Goal: Transaction & Acquisition: Purchase product/service

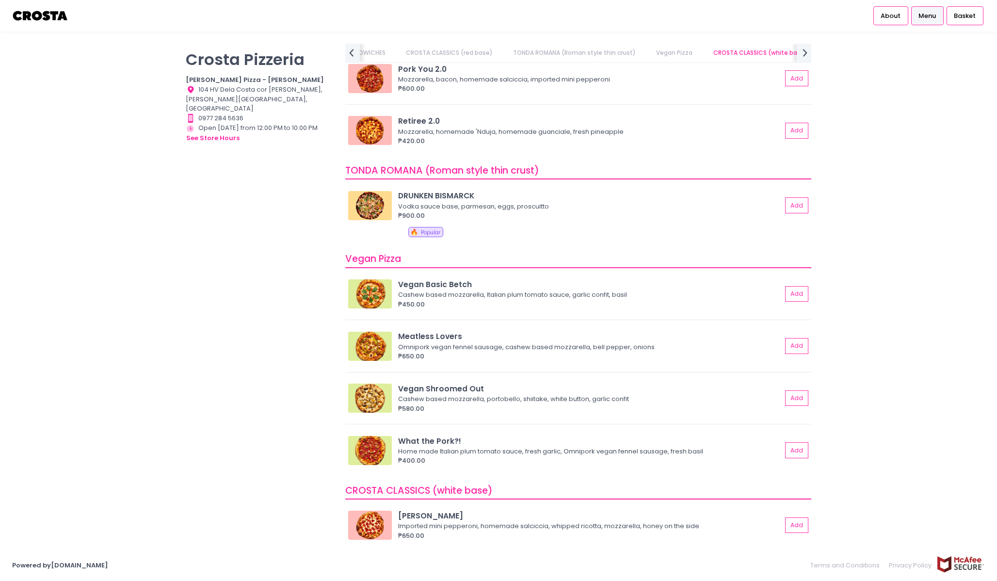
scroll to position [457, 0]
click at [590, 362] on div "Meatless Lovers Omnipork vegan fennel sausage, cashew based mozzarella, bell pe…" at bounding box center [578, 349] width 466 height 46
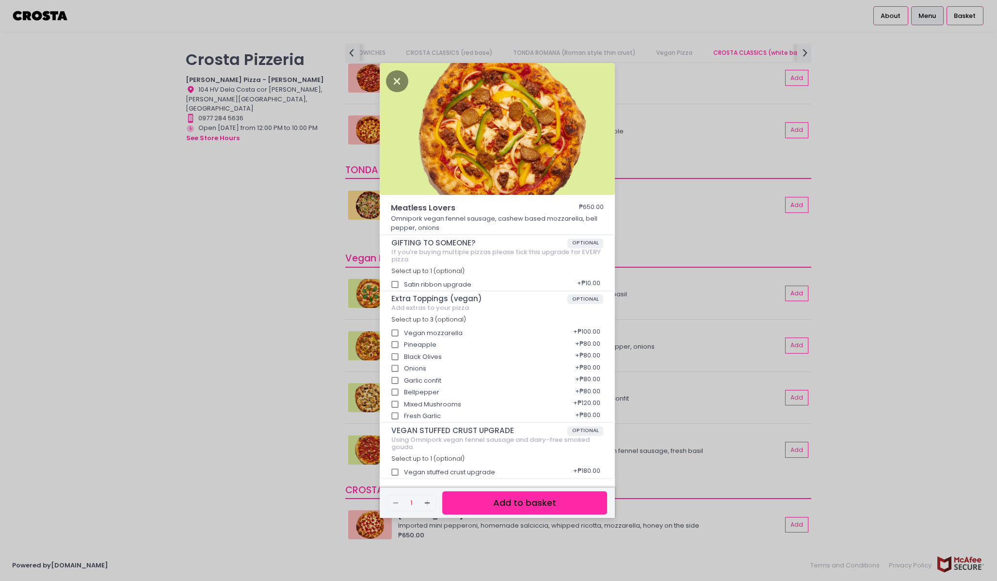
click at [715, 415] on div "Meatless Lovers ₱650.00 Omnipork vegan fennel sausage, cashew based mozzarella,…" at bounding box center [498, 290] width 997 height 581
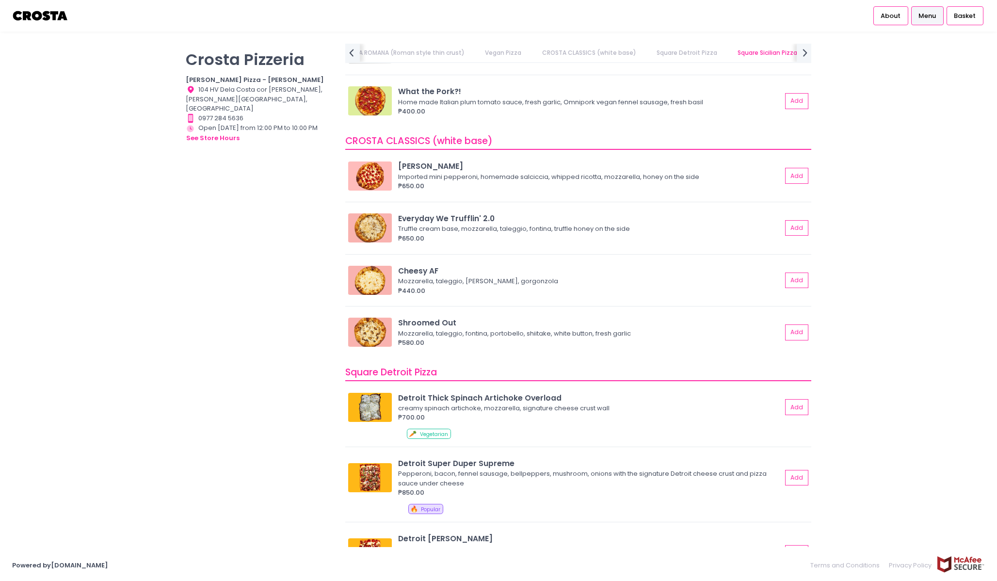
scroll to position [787, 0]
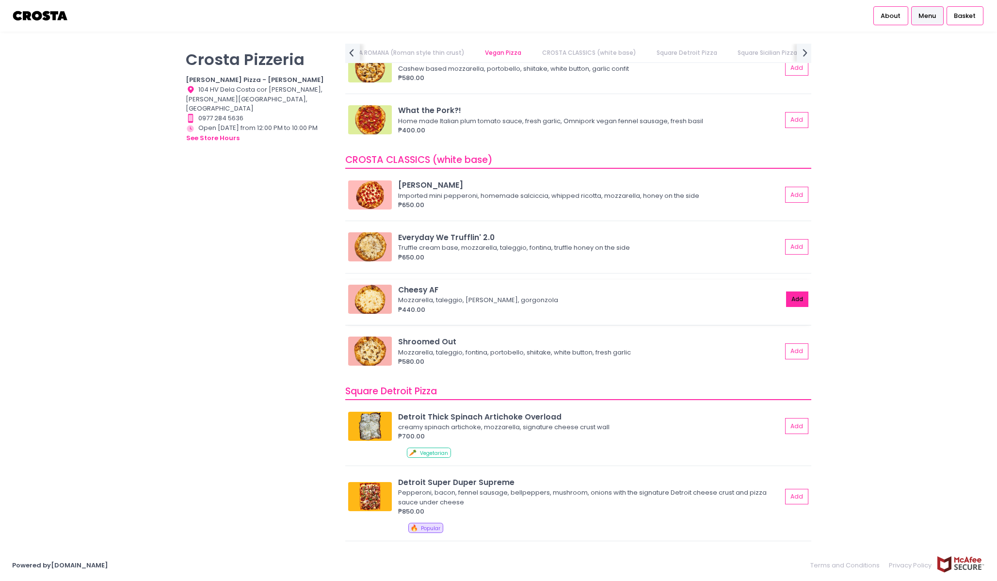
click at [795, 298] on button "Add" at bounding box center [797, 299] width 22 height 16
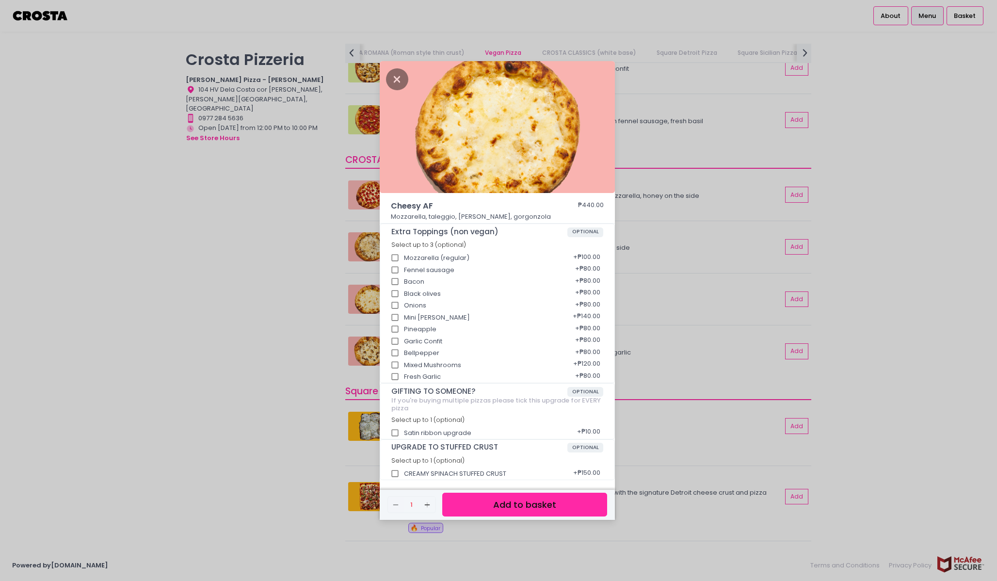
scroll to position [2, 0]
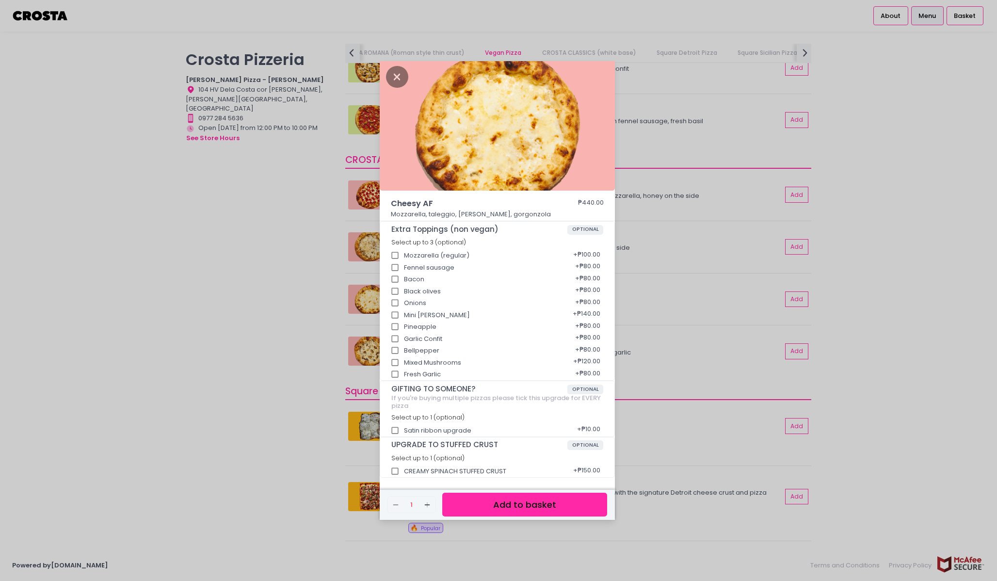
click at [497, 504] on button "Add to basket" at bounding box center [524, 505] width 165 height 24
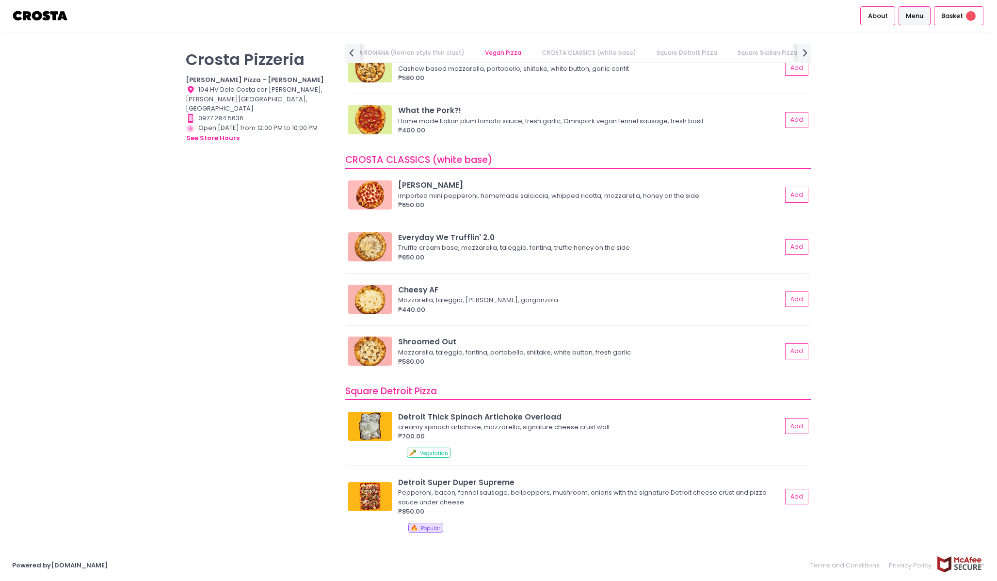
click at [685, 296] on div "Mozzarella, taleggio, [PERSON_NAME], gorgonzola" at bounding box center [588, 300] width 381 height 10
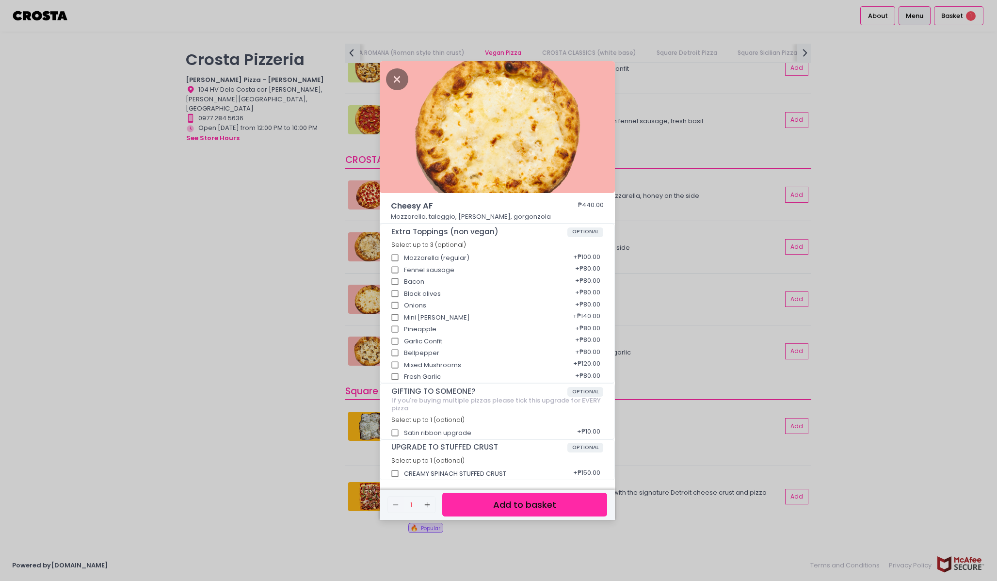
click at [450, 429] on div "Satin ribbon upgrade + ₱10.00" at bounding box center [497, 430] width 212 height 12
click at [452, 436] on div "GIFTING TO SOMEONE? OPTIONAL If you're buying multiple pizzas please tick this …" at bounding box center [497, 410] width 234 height 55
click at [398, 432] on input "Satin ribbon upgrade" at bounding box center [395, 433] width 18 height 18
checkbox input "true"
drag, startPoint x: 490, startPoint y: 511, endPoint x: 685, endPoint y: 446, distance: 205.4
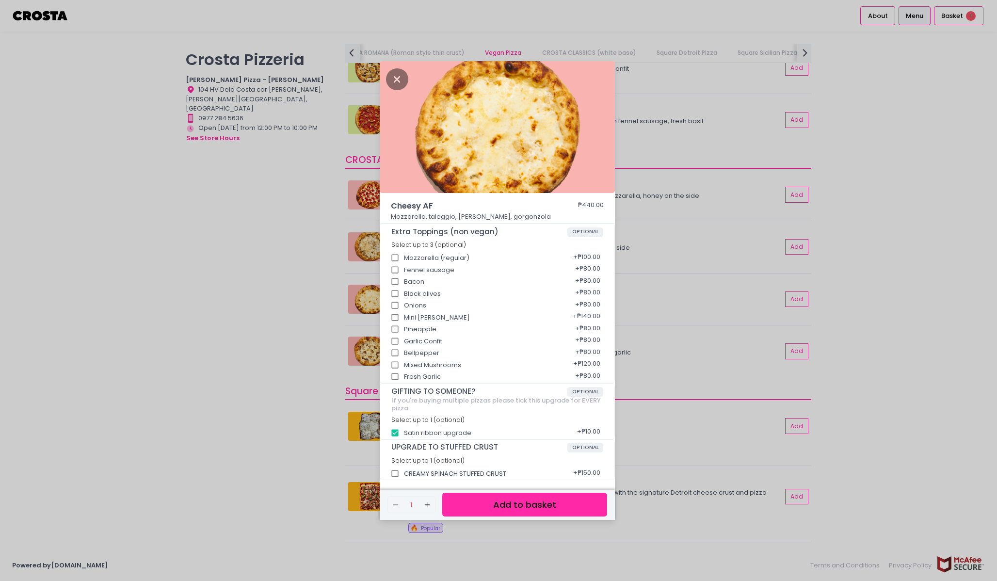
click at [685, 446] on div "Cheesy AF ₱440.00 Mozzarella, taleggio, [PERSON_NAME], gorgonzola Extra Topping…" at bounding box center [498, 290] width 997 height 581
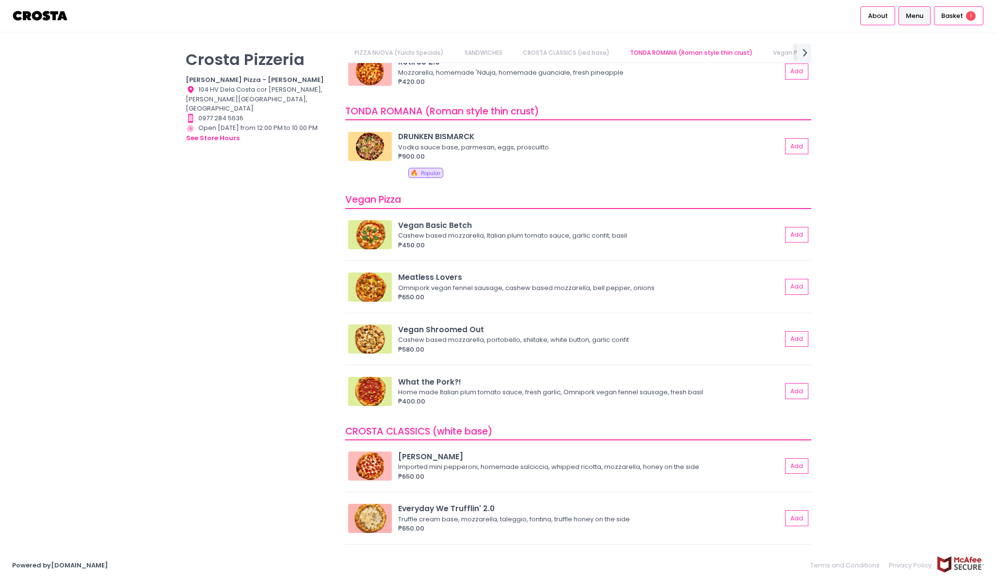
scroll to position [388, 0]
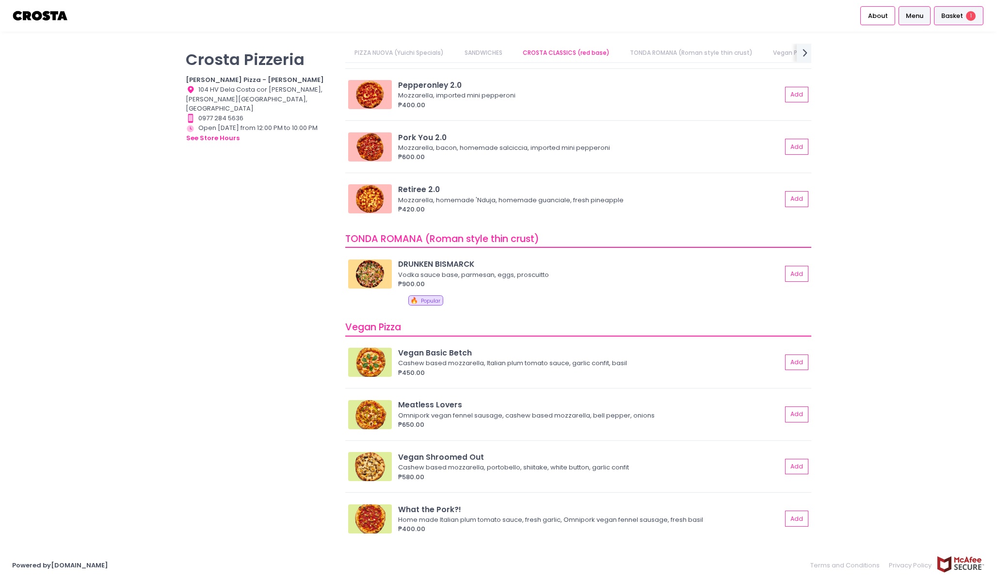
click at [951, 17] on span "Basket" at bounding box center [952, 16] width 22 height 10
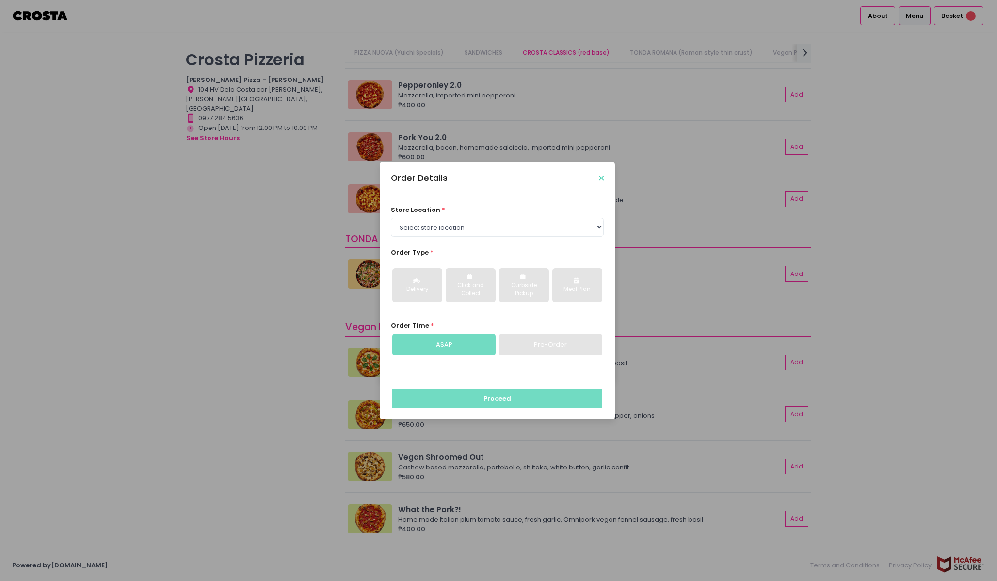
click at [602, 181] on icon "Close" at bounding box center [601, 178] width 5 height 7
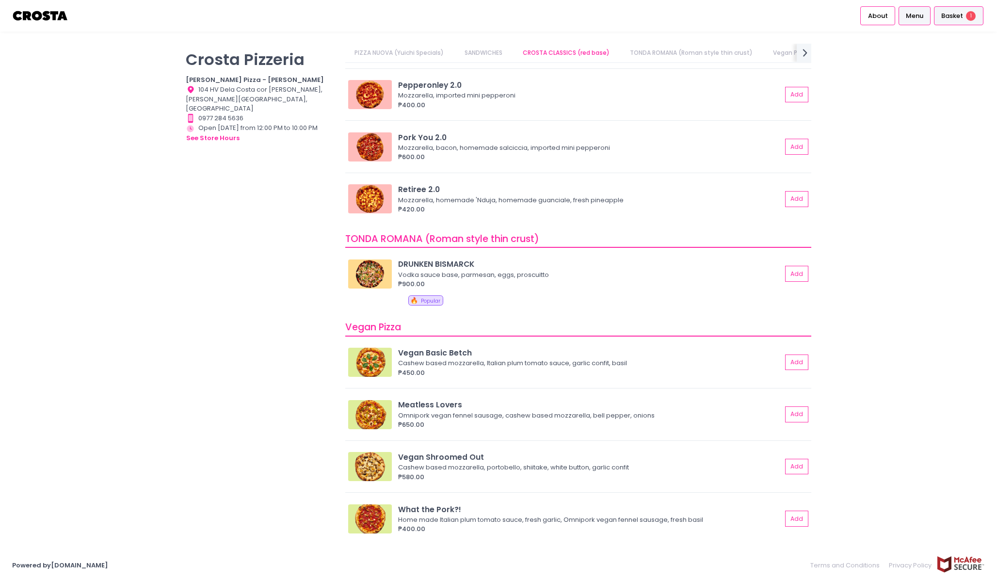
click at [959, 8] on div "Basket 1" at bounding box center [958, 15] width 49 height 19
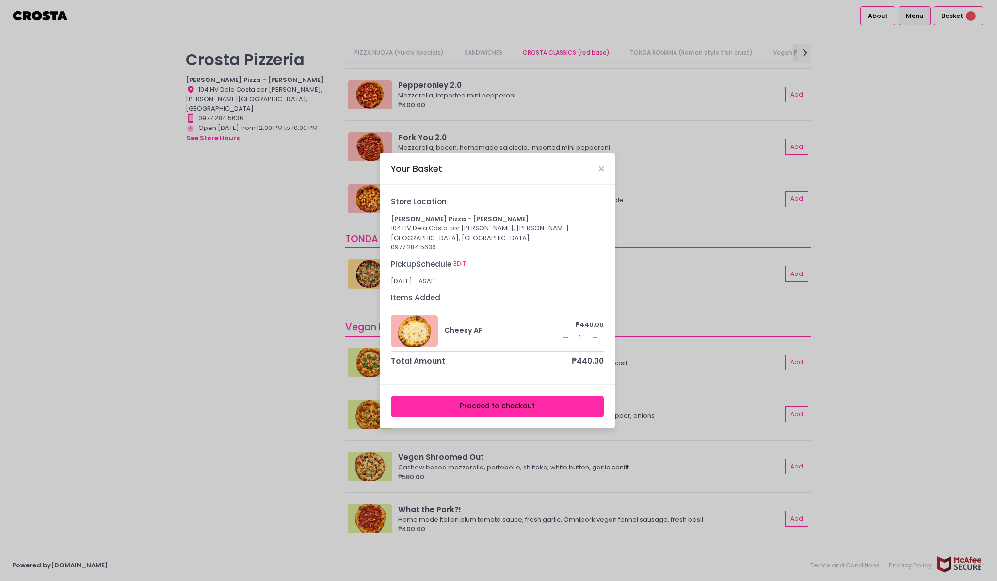
click at [566, 334] on icon "Remove Created with Sketch." at bounding box center [565, 338] width 8 height 8
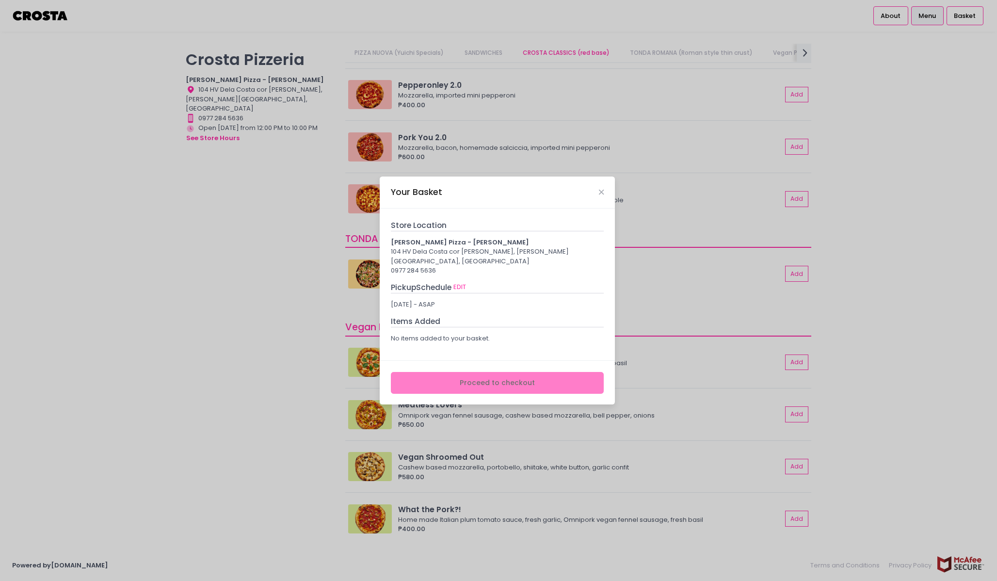
click at [621, 347] on div "Your Basket Store Location [PERSON_NAME] Pizza - [PERSON_NAME] 104 HV Dela Cost…" at bounding box center [498, 290] width 997 height 581
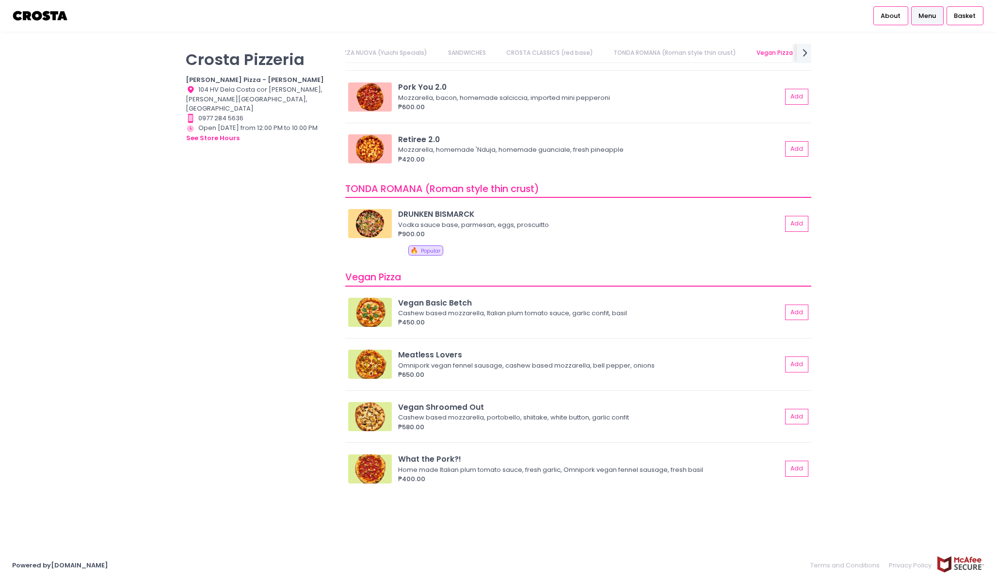
scroll to position [0, 0]
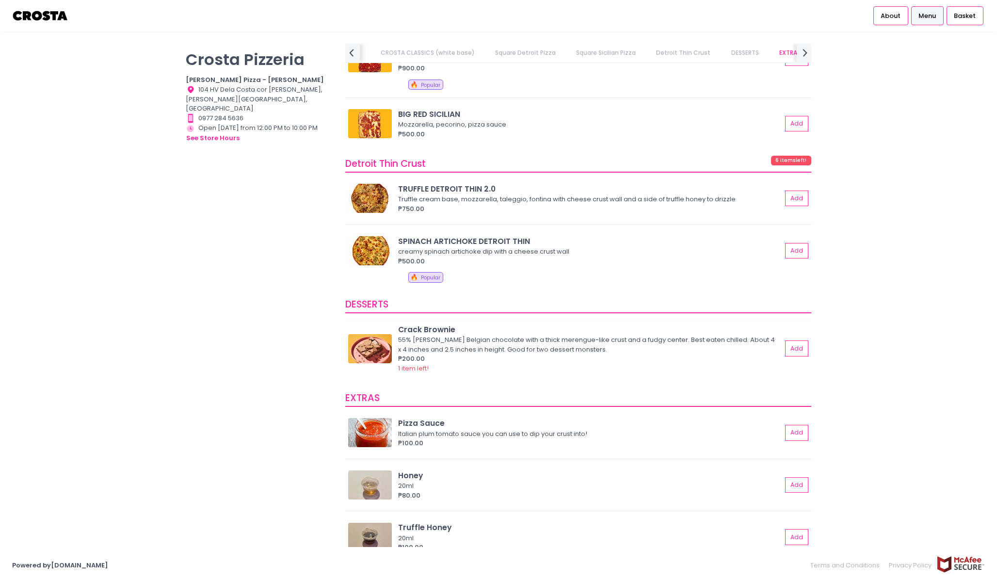
click at [680, 354] on div "₱200.00" at bounding box center [589, 359] width 383 height 10
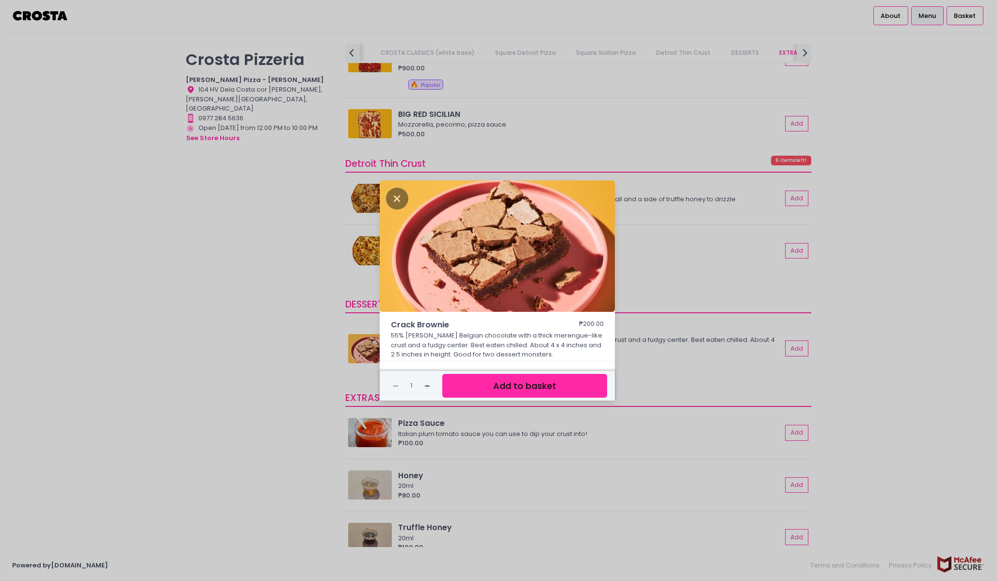
click at [680, 354] on div "Crack Brownie ₱200.00 55% [PERSON_NAME] Belgian chocolate with a thick merengue…" at bounding box center [498, 290] width 997 height 581
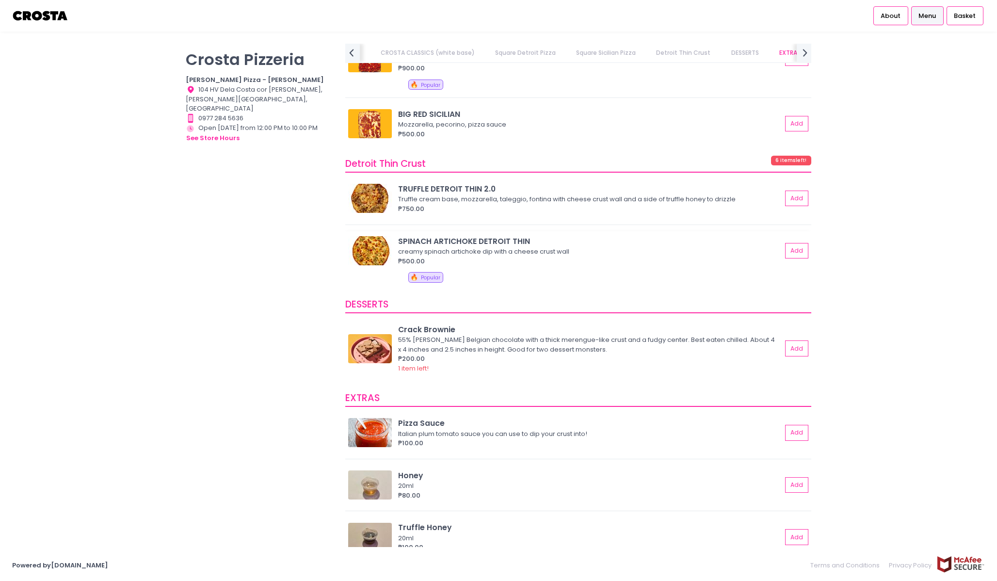
click at [507, 254] on div "creamy spinach artichoke dip with a cheese crust wall" at bounding box center [588, 252] width 381 height 10
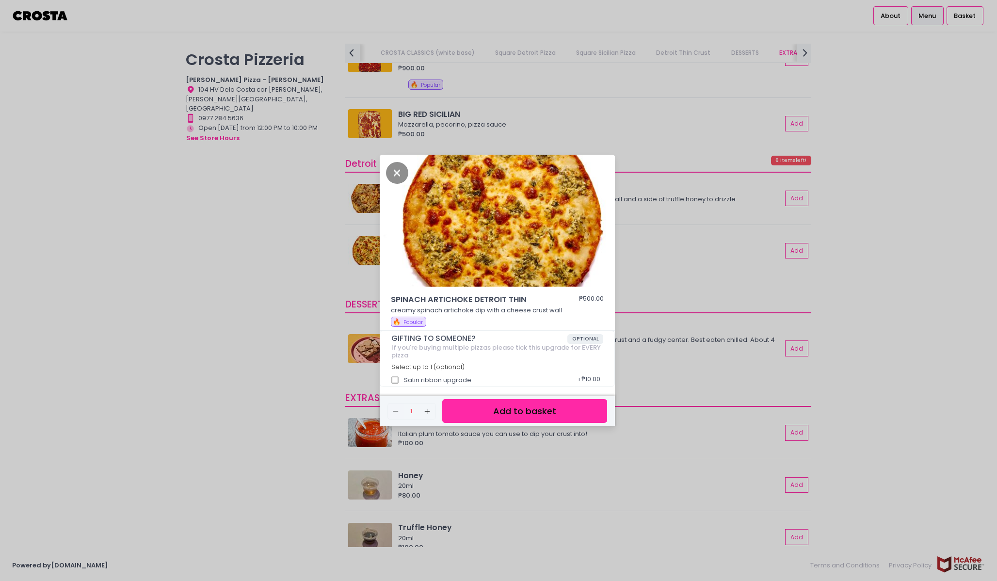
click at [623, 375] on div "SPINACH ARTICHOKE DETROIT THIN ₱500.00 creamy spinach artichoke dip with a chee…" at bounding box center [498, 290] width 997 height 581
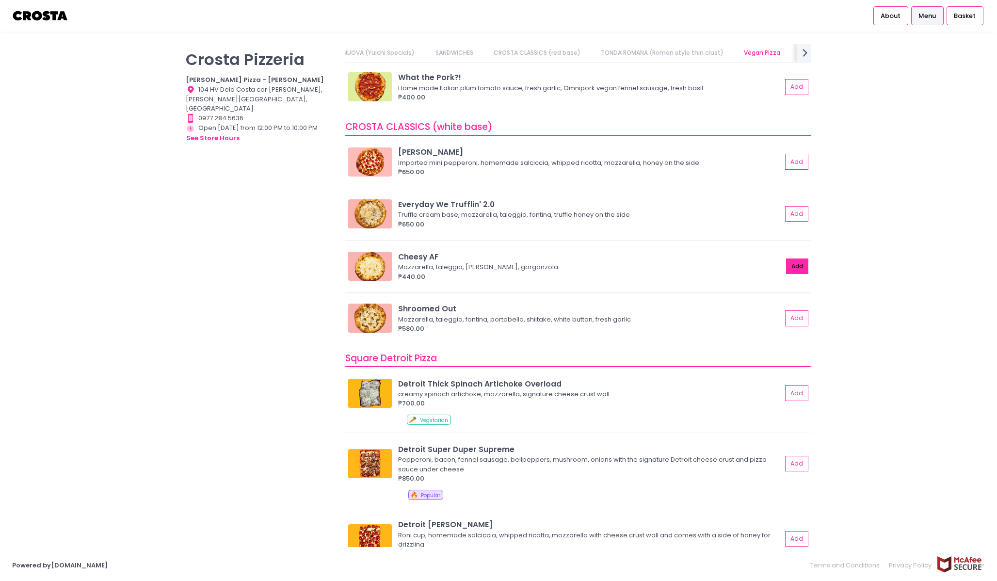
click at [792, 268] on button "Add" at bounding box center [797, 266] width 22 height 16
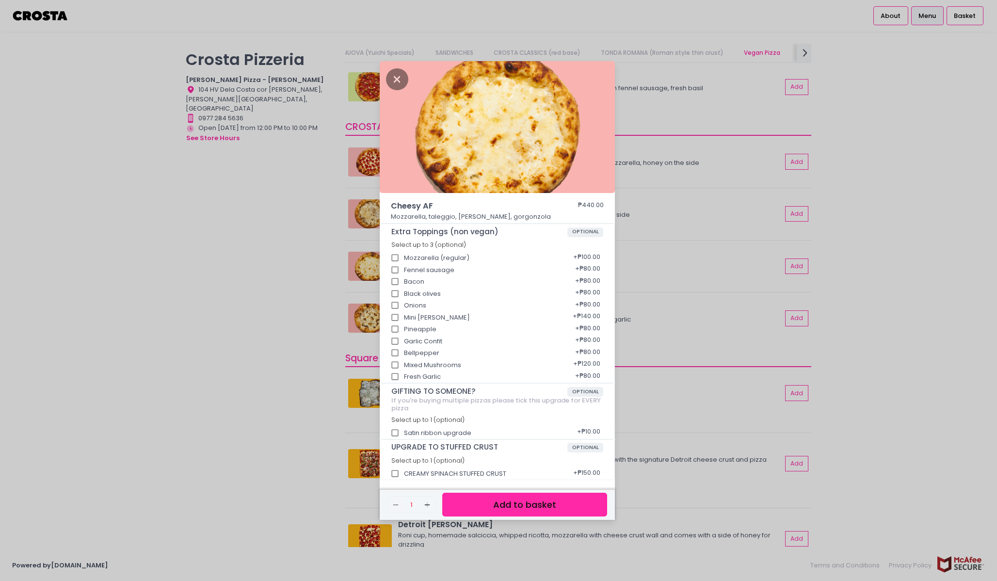
click at [457, 437] on div "GIFTING TO SOMEONE? OPTIONAL If you're buying multiple pizzas please tick this …" at bounding box center [497, 410] width 234 height 55
click at [395, 429] on input "Satin ribbon upgrade" at bounding box center [395, 433] width 18 height 18
checkbox input "true"
click at [479, 511] on button "Add to basket" at bounding box center [524, 505] width 165 height 24
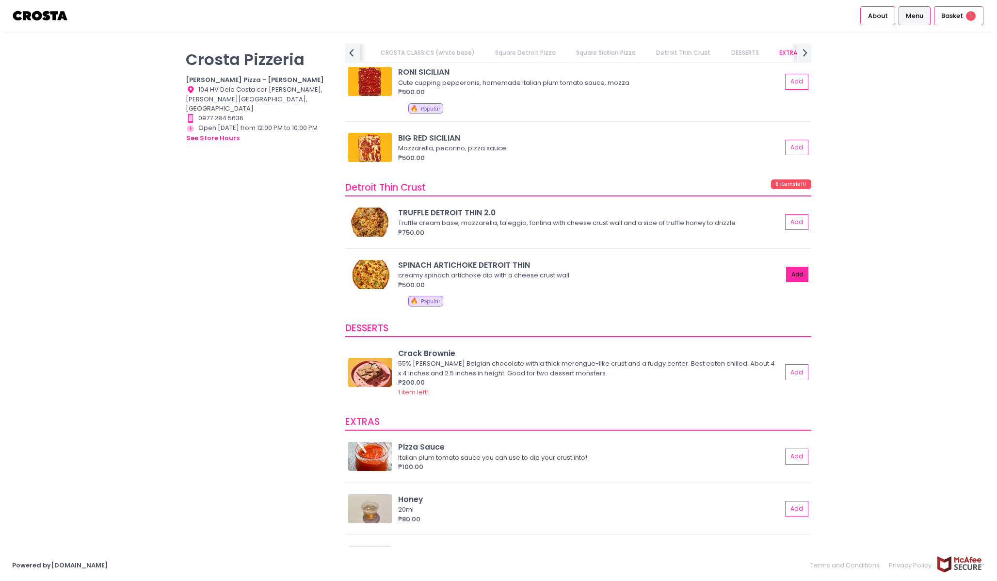
click at [796, 273] on button "Add" at bounding box center [797, 275] width 22 height 16
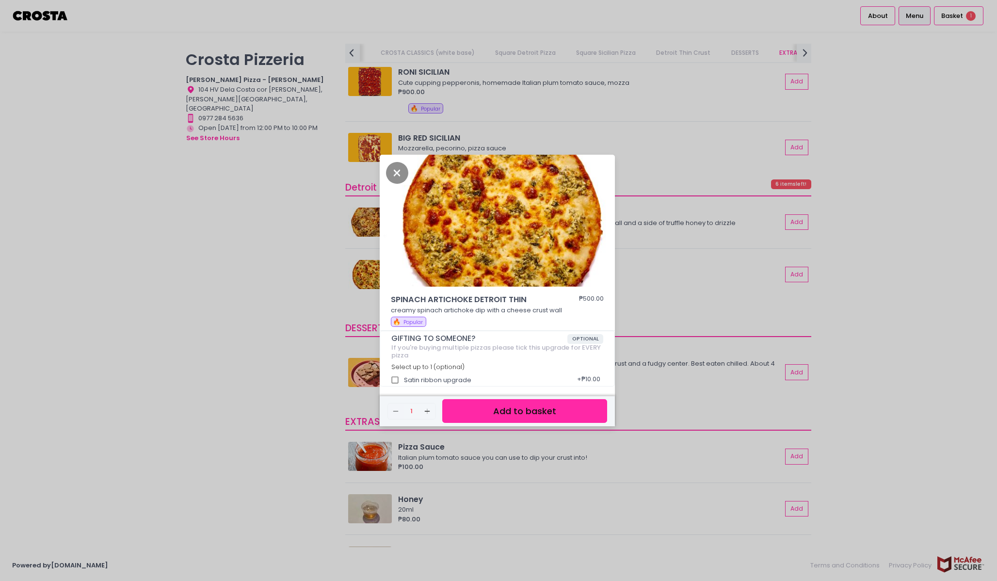
click at [398, 380] on input "Satin ribbon upgrade" at bounding box center [395, 380] width 18 height 18
checkbox input "true"
click at [460, 402] on button "Add to basket" at bounding box center [524, 411] width 165 height 24
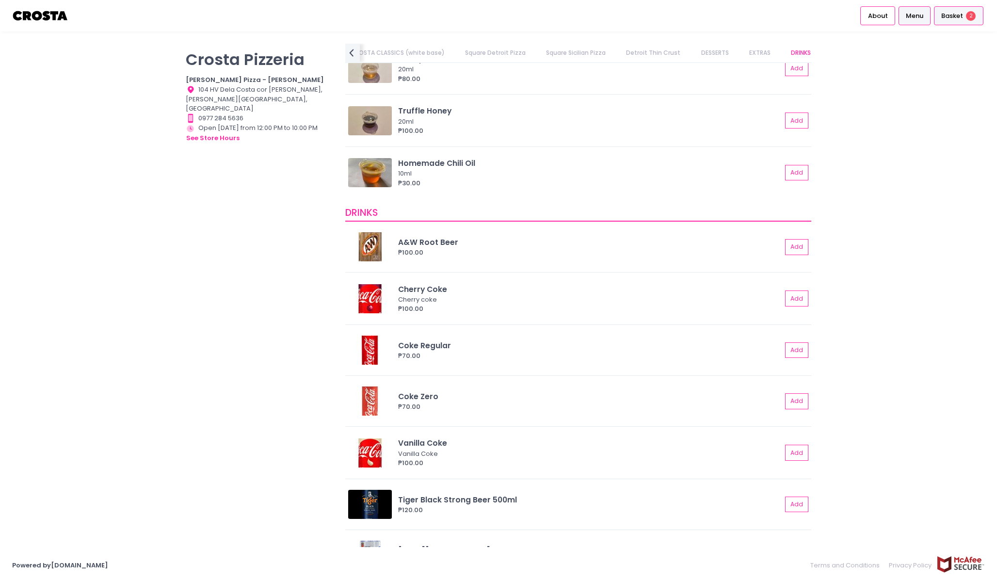
click at [955, 24] on div "Basket 2" at bounding box center [958, 15] width 49 height 19
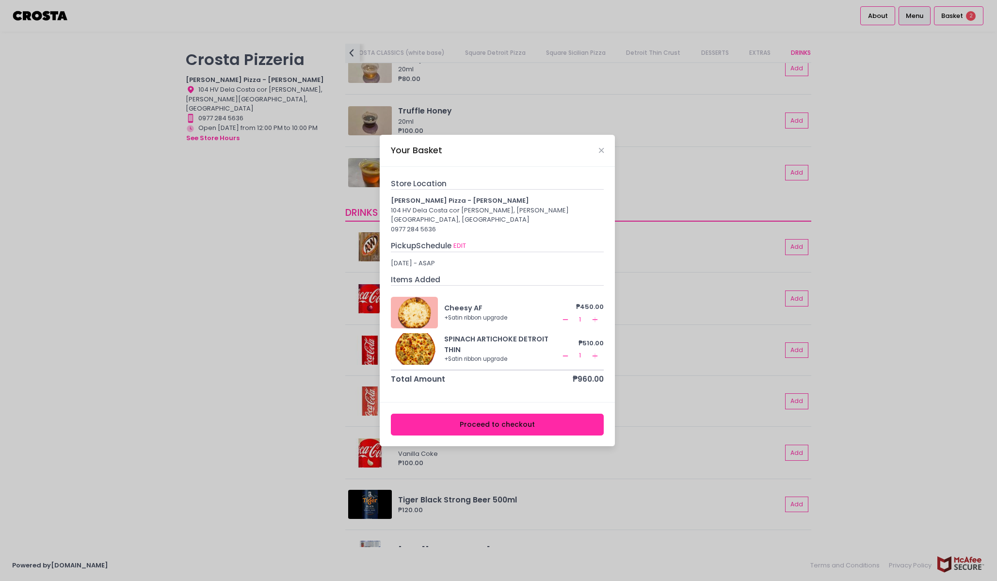
click at [511, 427] on button "Proceed to checkout" at bounding box center [497, 425] width 213 height 22
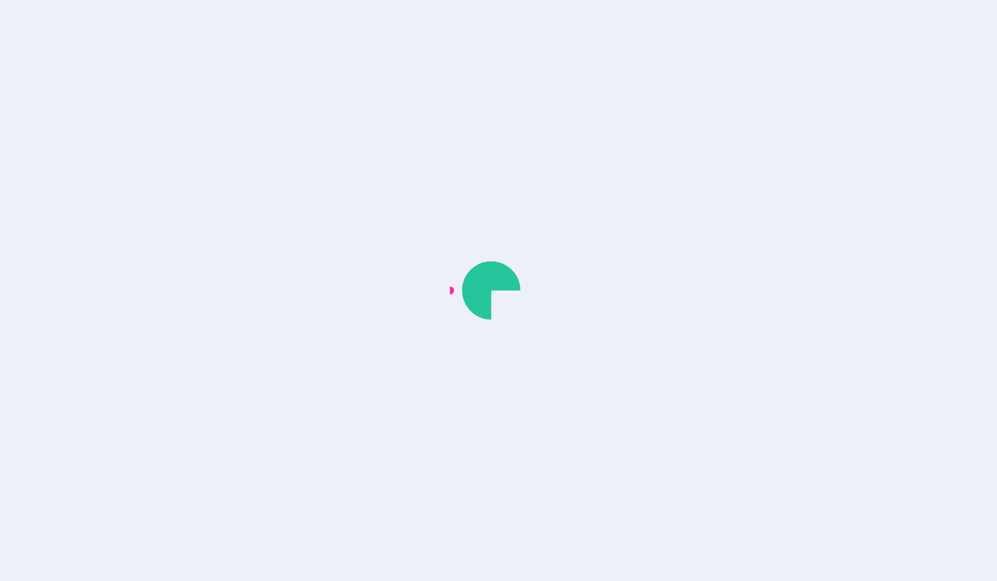
click at [462, 237] on div at bounding box center [498, 290] width 997 height 581
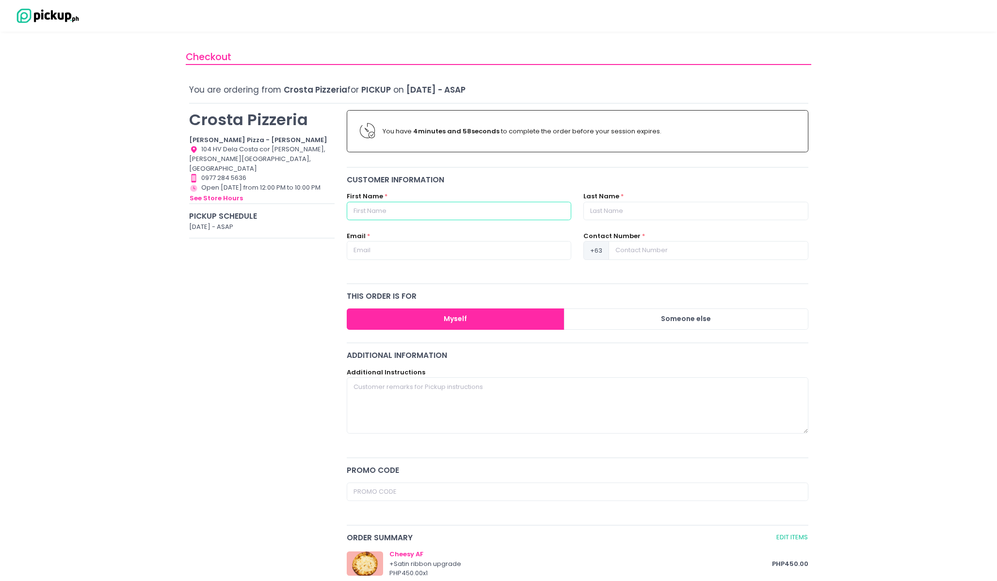
click at [487, 216] on input "text" at bounding box center [459, 211] width 224 height 18
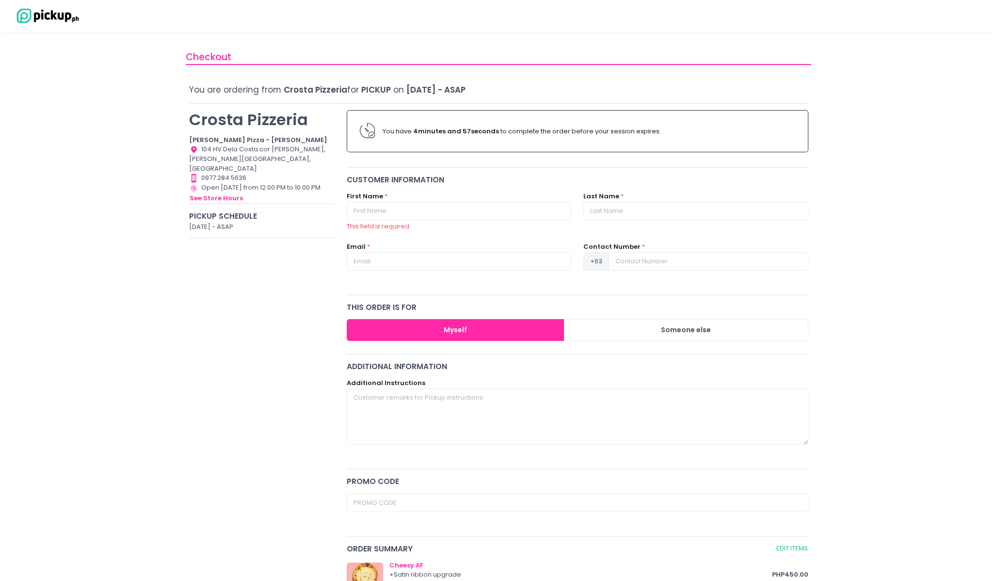
click at [329, 286] on div "[PERSON_NAME] Pizzeria [PERSON_NAME] Pizza - [PERSON_NAME] Location Created wit…" at bounding box center [262, 479] width 158 height 751
click at [423, 220] on input "text" at bounding box center [459, 211] width 224 height 18
click at [331, 229] on div "[PERSON_NAME] Pizzeria [PERSON_NAME] Pizza - [PERSON_NAME] Location Created wit…" at bounding box center [262, 479] width 158 height 751
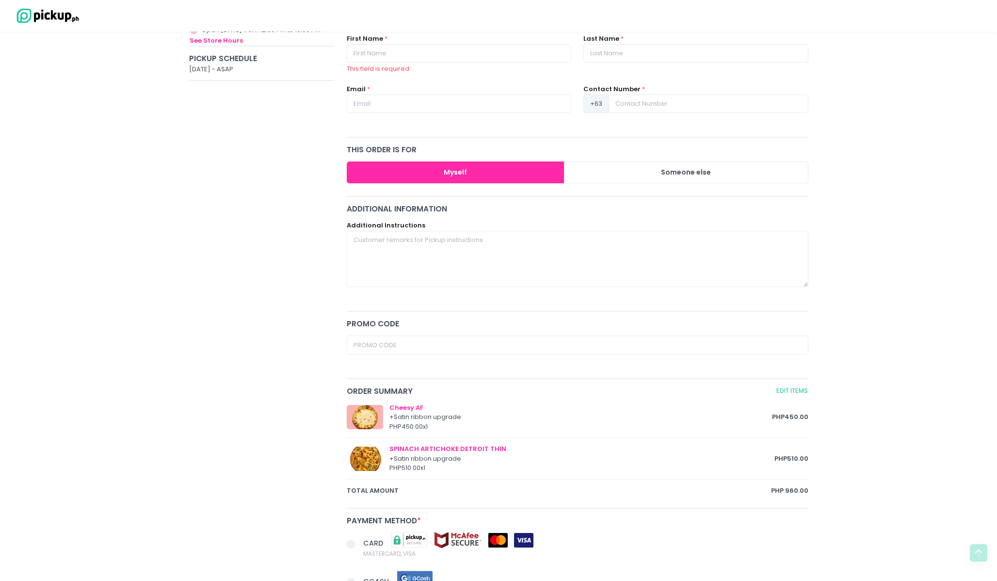
click at [431, 293] on div "Additional Instructions" at bounding box center [578, 260] width 474 height 78
click at [431, 279] on textarea at bounding box center [578, 259] width 462 height 56
click at [276, 447] on div "[PERSON_NAME] Pizzeria [PERSON_NAME] Pizza - [PERSON_NAME] Location Created wit…" at bounding box center [262, 321] width 158 height 751
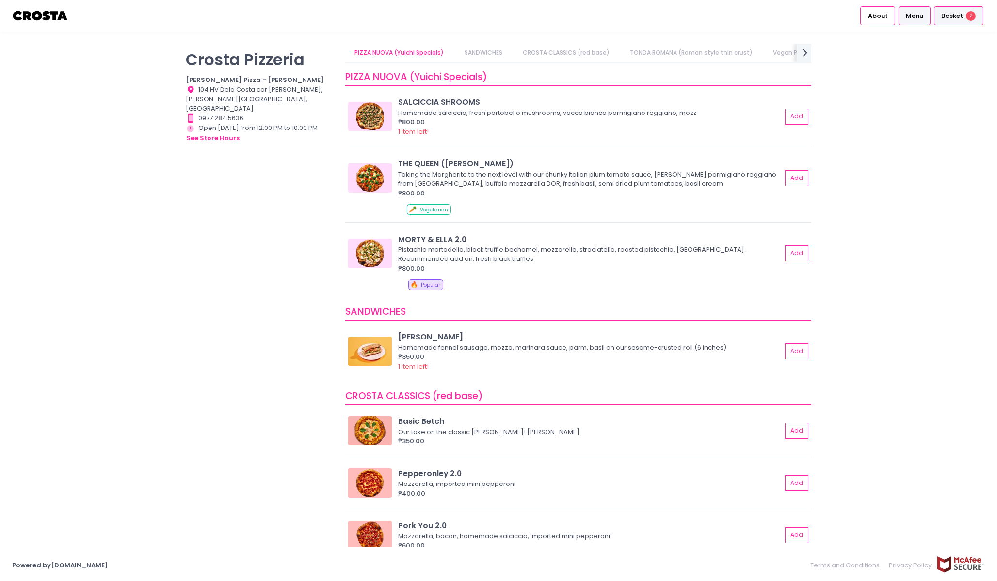
click at [950, 22] on div "Basket 2" at bounding box center [958, 15] width 49 height 19
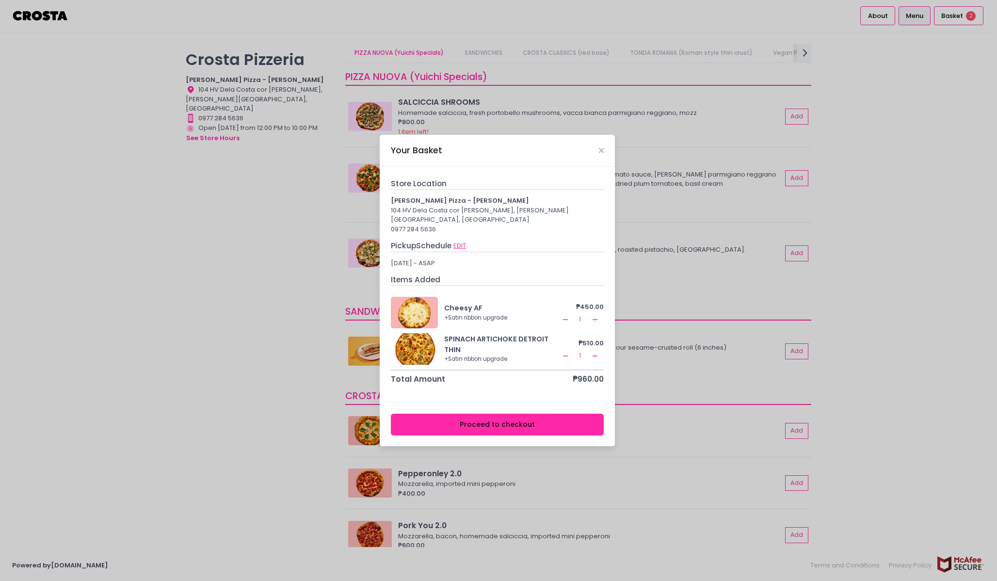
click at [462, 240] on button "EDIT" at bounding box center [460, 245] width 14 height 11
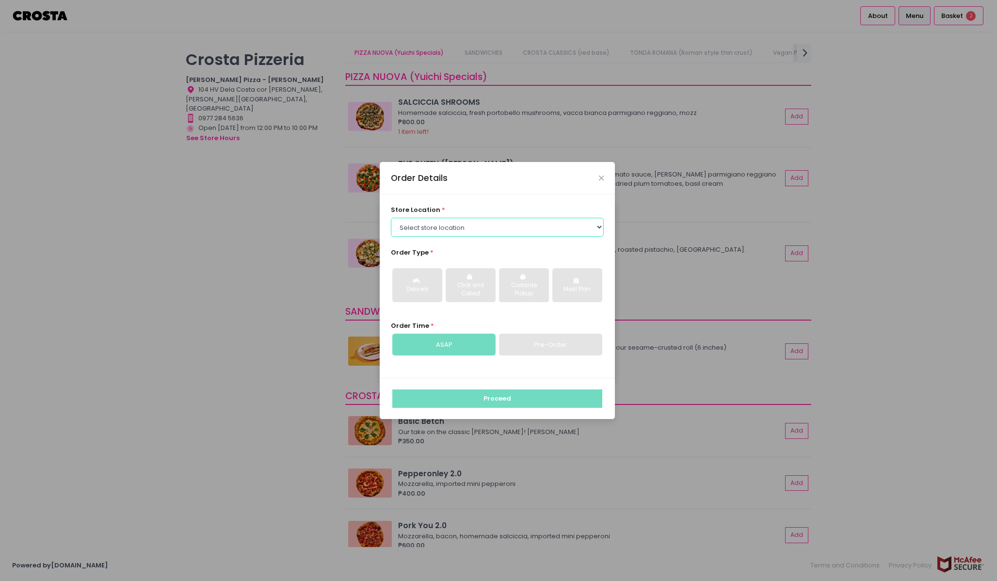
click at [466, 225] on select "Select store location [PERSON_NAME] Pizza - [PERSON_NAME] Pizza - [GEOGRAPHIC_D…" at bounding box center [497, 227] width 213 height 18
select select "5fabb2e53664a8677beaeb89"
click at [391, 218] on select "Select store location [PERSON_NAME] Pizza - [PERSON_NAME] Pizza - [GEOGRAPHIC_D…" at bounding box center [497, 227] width 213 height 18
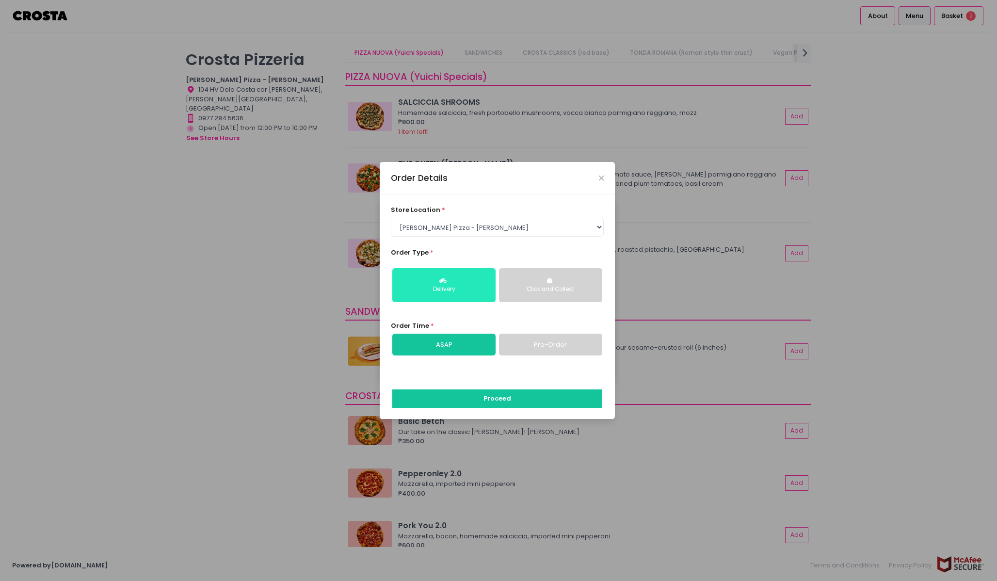
click at [432, 282] on button "Delivery" at bounding box center [443, 285] width 103 height 34
click at [466, 348] on link "ASAP" at bounding box center [443, 345] width 103 height 22
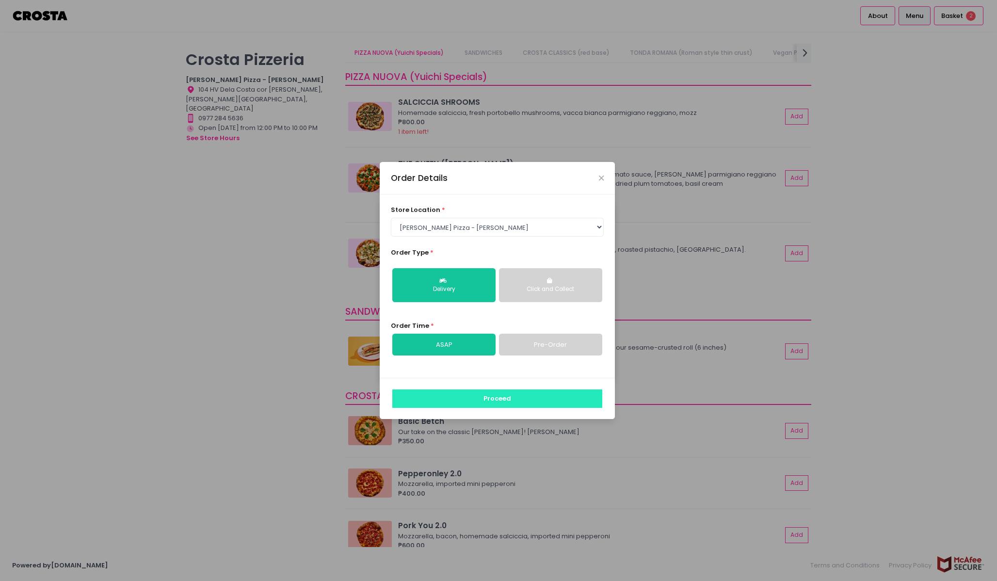
click at [491, 393] on button "Proceed" at bounding box center [497, 398] width 210 height 18
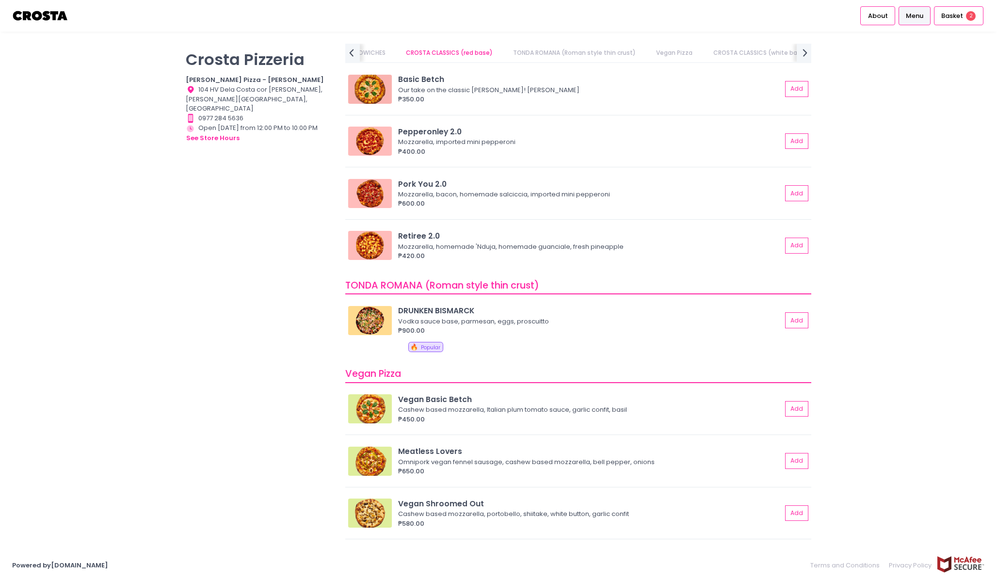
scroll to position [346, 0]
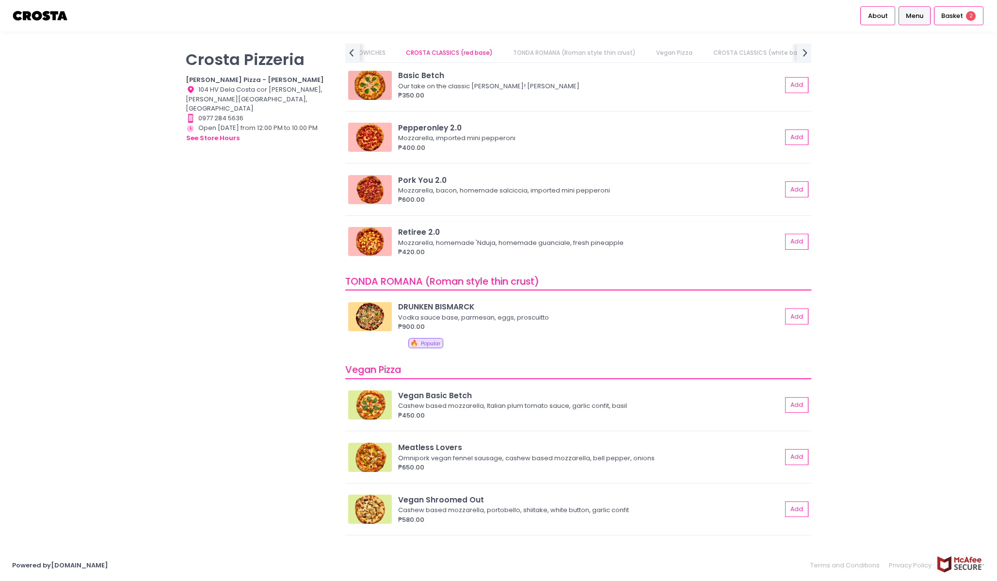
click at [644, 236] on div "Retiree 2.0" at bounding box center [589, 231] width 383 height 11
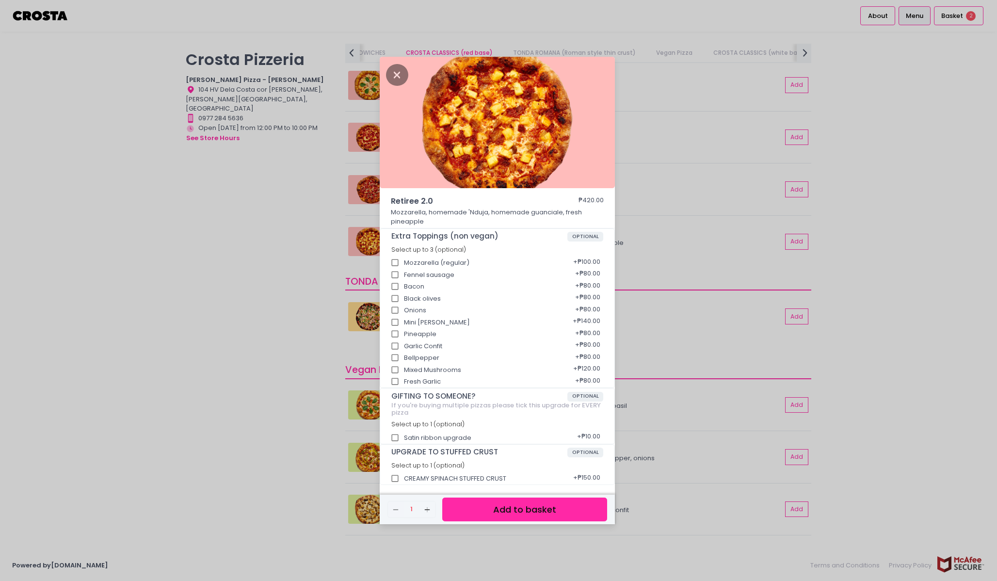
click at [715, 232] on div "Retiree 2.0 ₱420.00 Mozzarella, homemade 'Nduja, homemade guanciale, fresh pine…" at bounding box center [498, 290] width 997 height 581
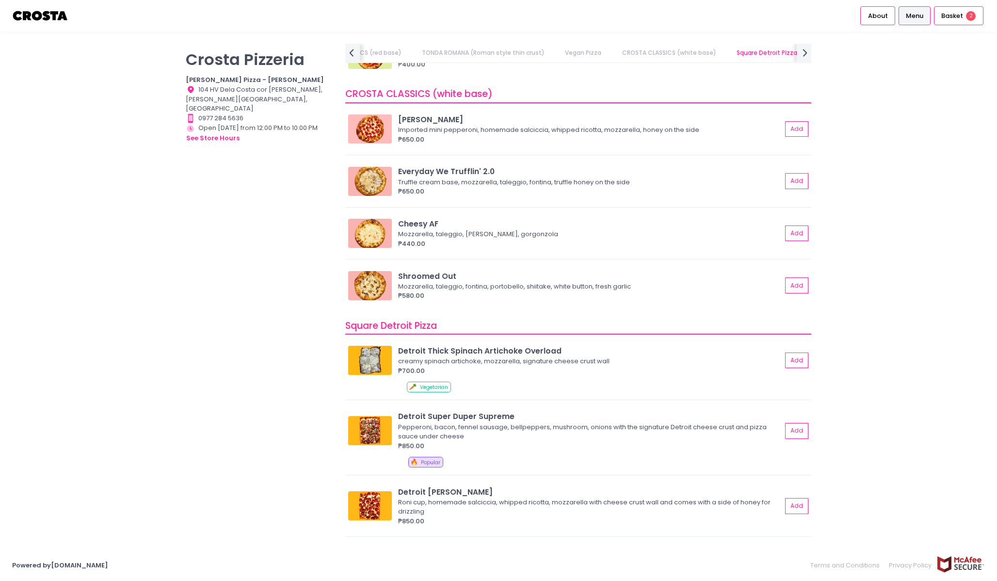
scroll to position [854, 0]
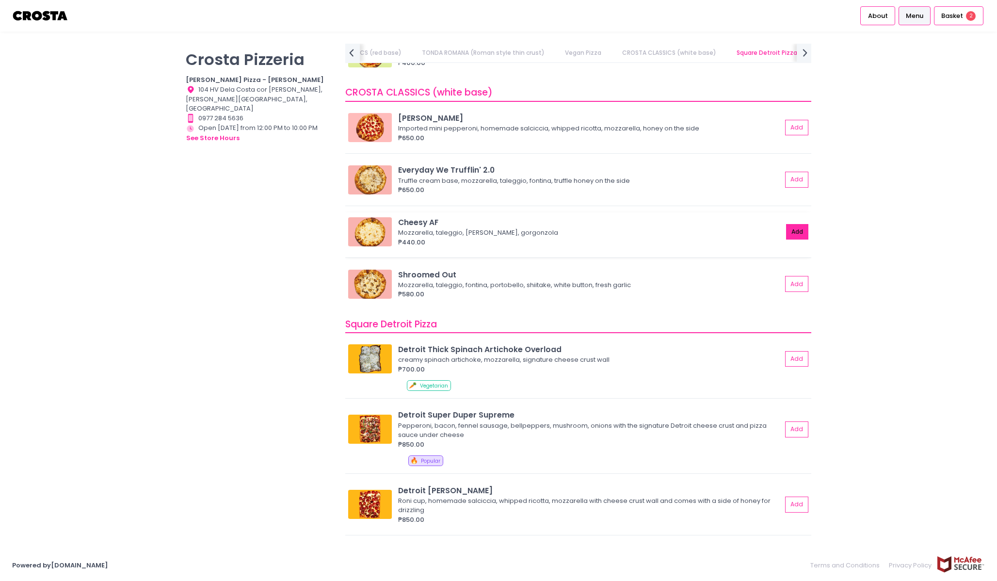
click at [804, 230] on button "Add" at bounding box center [797, 232] width 22 height 16
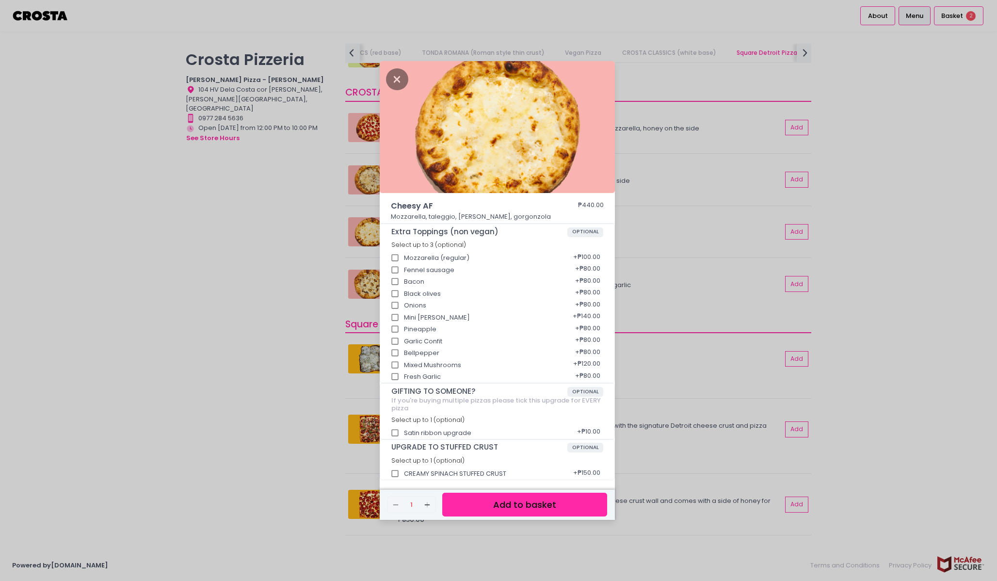
click at [395, 438] on input "Satin ribbon upgrade" at bounding box center [395, 433] width 18 height 18
checkbox input "true"
click at [492, 514] on button "Add to basket" at bounding box center [524, 505] width 165 height 24
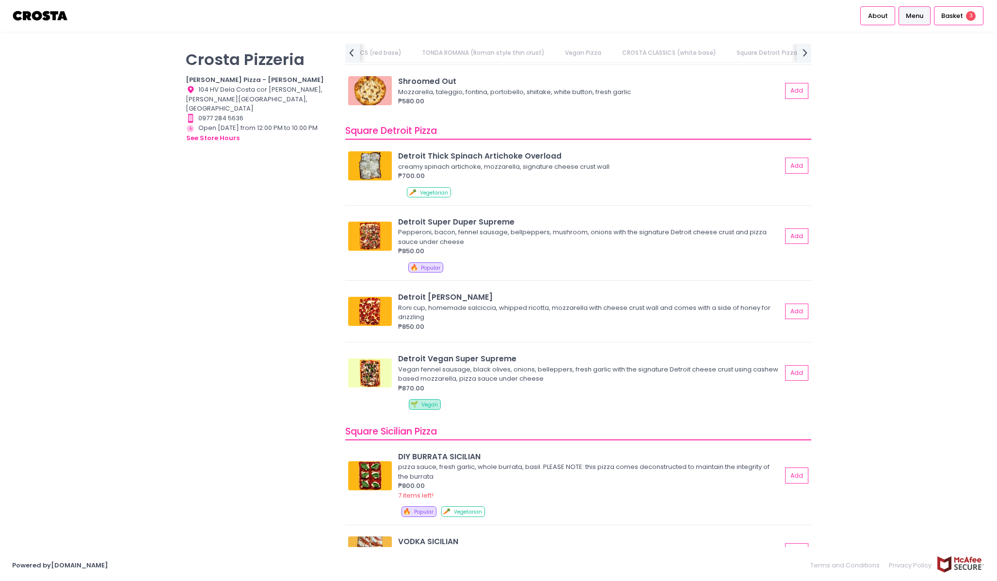
scroll to position [0, 372]
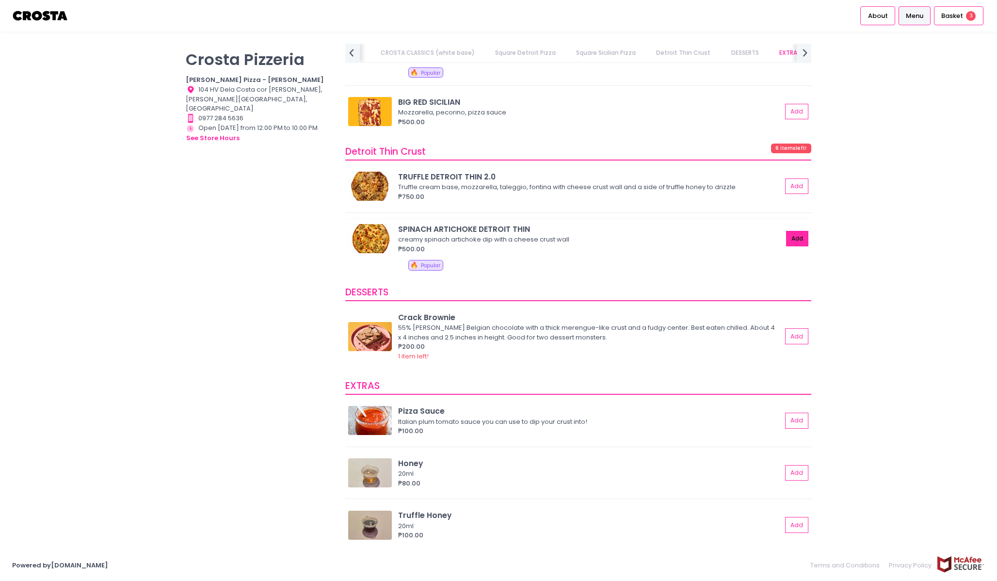
click at [805, 237] on div "SPINACH ARTICHOKE DETROIT THIN creamy spinach artichoke dip with a cheese crust…" at bounding box center [578, 248] width 466 height 59
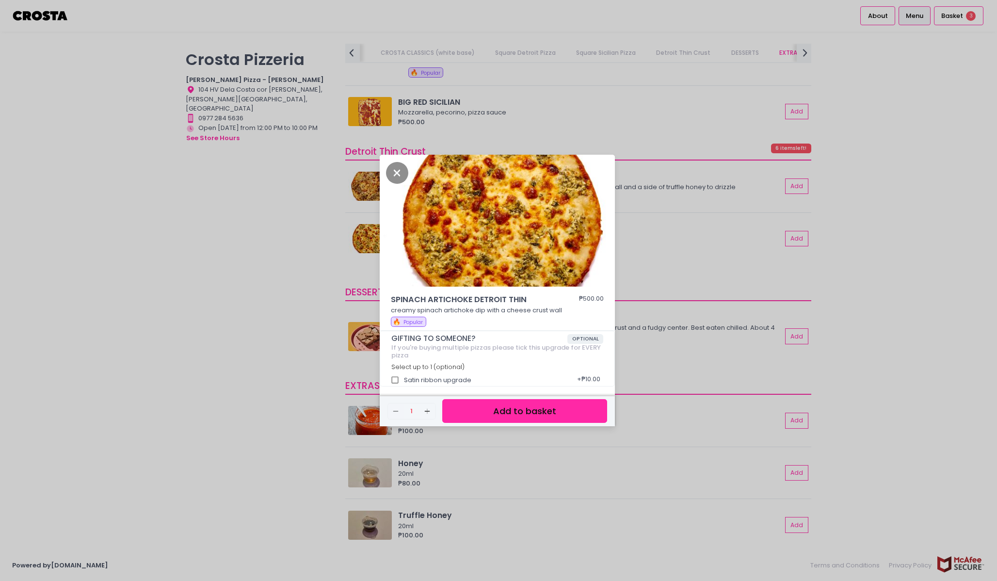
click at [397, 378] on input "Satin ribbon upgrade" at bounding box center [395, 380] width 18 height 18
checkbox input "true"
click at [523, 411] on button "Add to basket" at bounding box center [524, 411] width 165 height 24
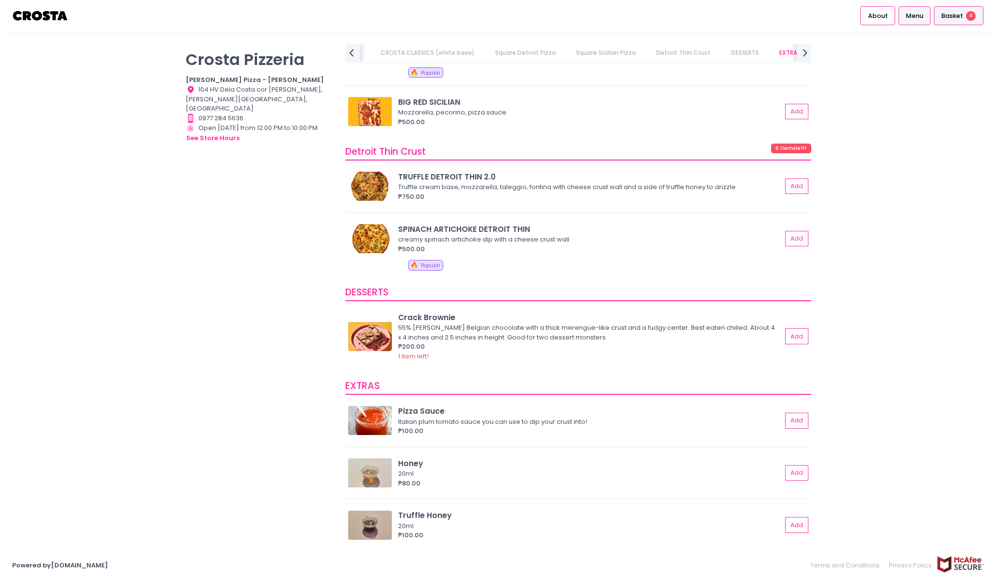
click at [950, 13] on span "Basket" at bounding box center [952, 16] width 22 height 10
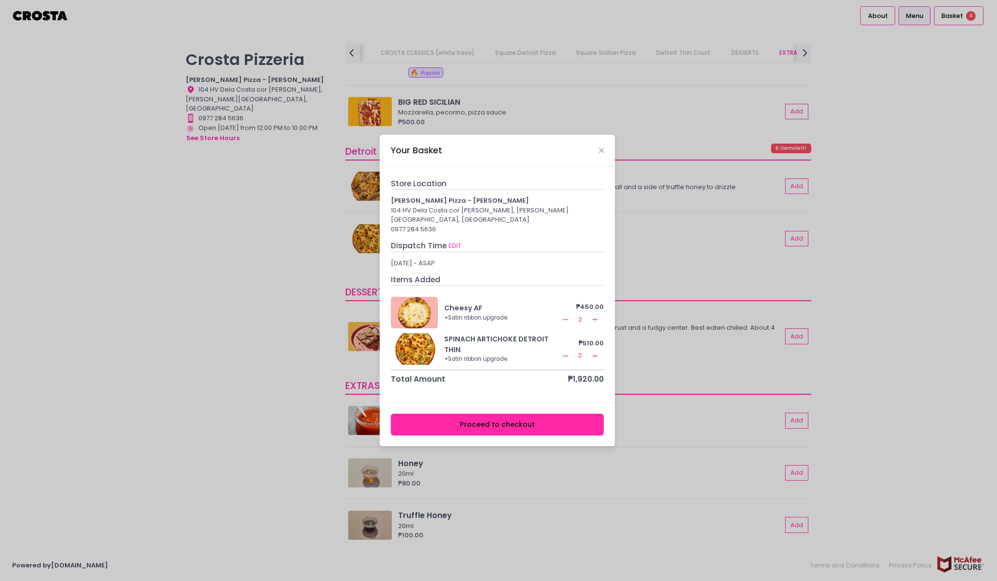
click at [569, 313] on button "Remove Created with Sketch." at bounding box center [565, 319] width 12 height 12
click at [569, 351] on button "Remove Created with Sketch." at bounding box center [565, 356] width 12 height 12
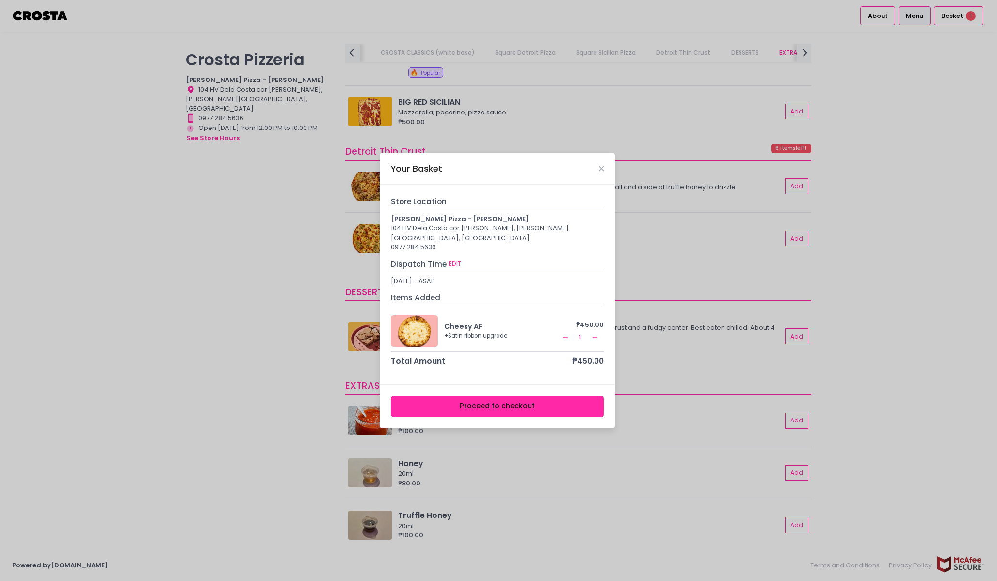
click at [568, 326] on div "₱450.00 Remove Created with Sketch. 1 Add Created with Sketch." at bounding box center [581, 330] width 45 height 25
click at [568, 334] on icon "Remove Created with Sketch." at bounding box center [565, 338] width 8 height 8
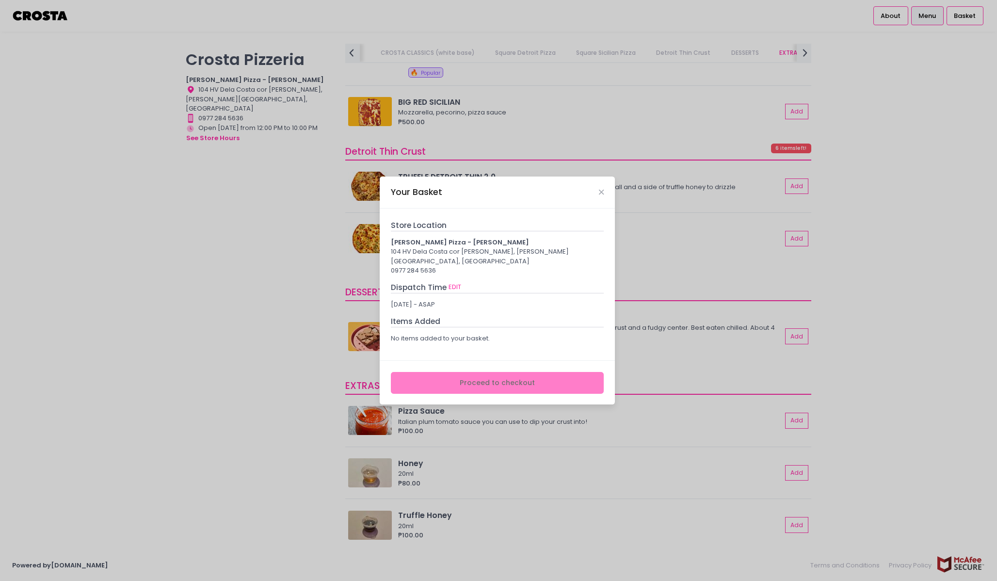
click at [626, 288] on div "Your Basket Store Location [PERSON_NAME] Pizza - [PERSON_NAME] 104 HV Dela Cost…" at bounding box center [498, 290] width 997 height 581
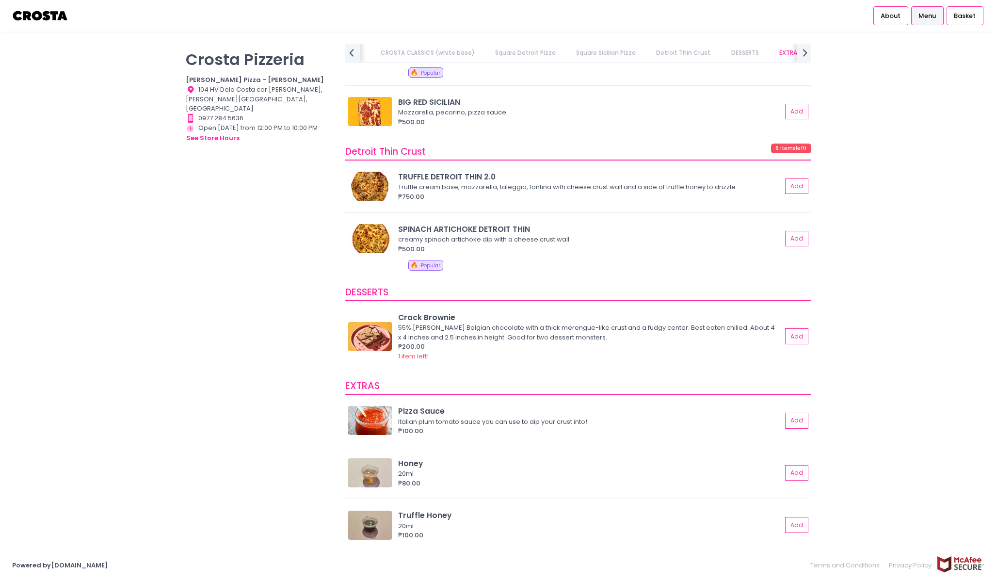
click at [33, 17] on img at bounding box center [40, 15] width 57 height 17
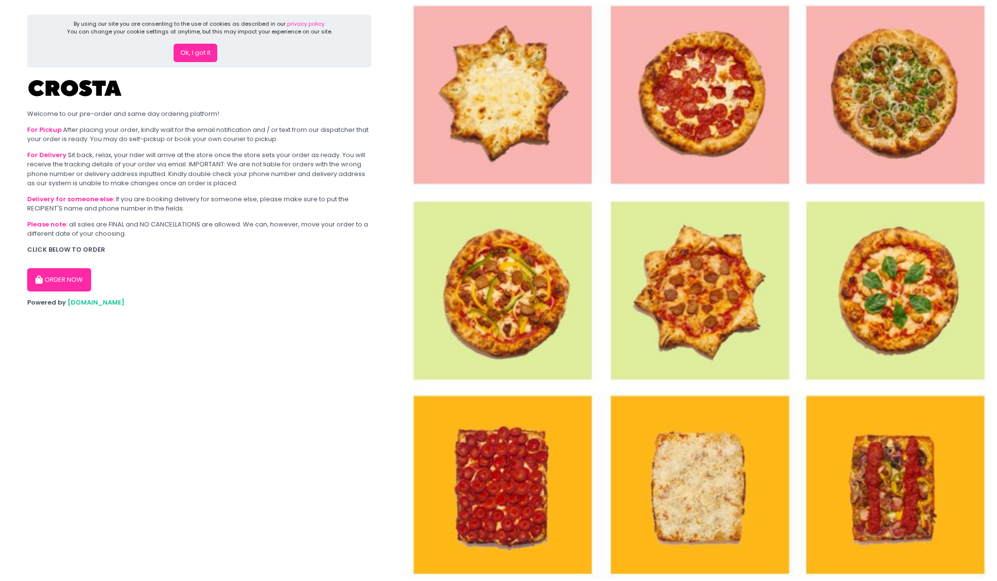
click at [191, 45] on button "Ok, I got it" at bounding box center [196, 53] width 44 height 18
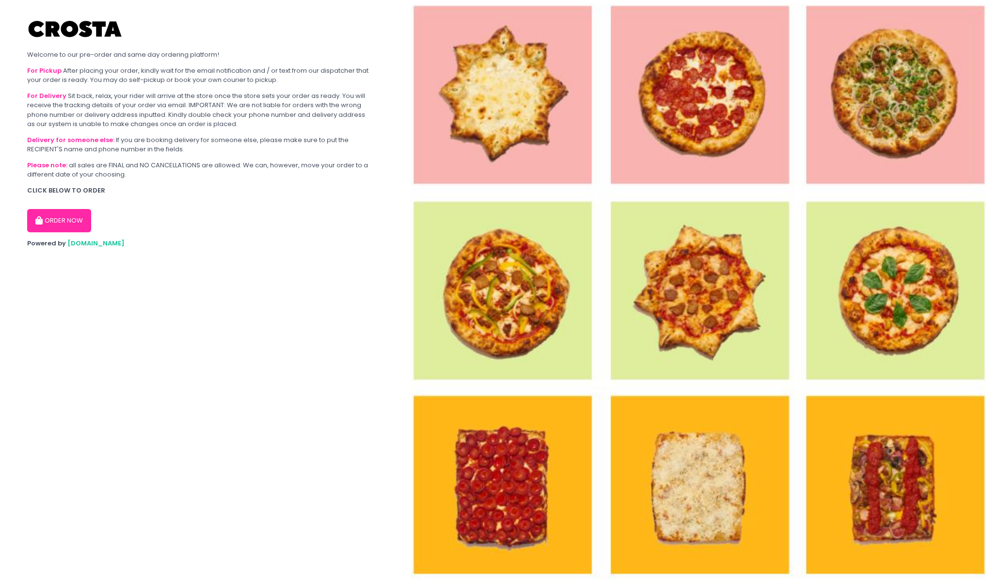
click at [73, 207] on div "ORDER NOW" at bounding box center [199, 216] width 344 height 31
click at [73, 218] on button "ORDER NOW" at bounding box center [59, 220] width 64 height 23
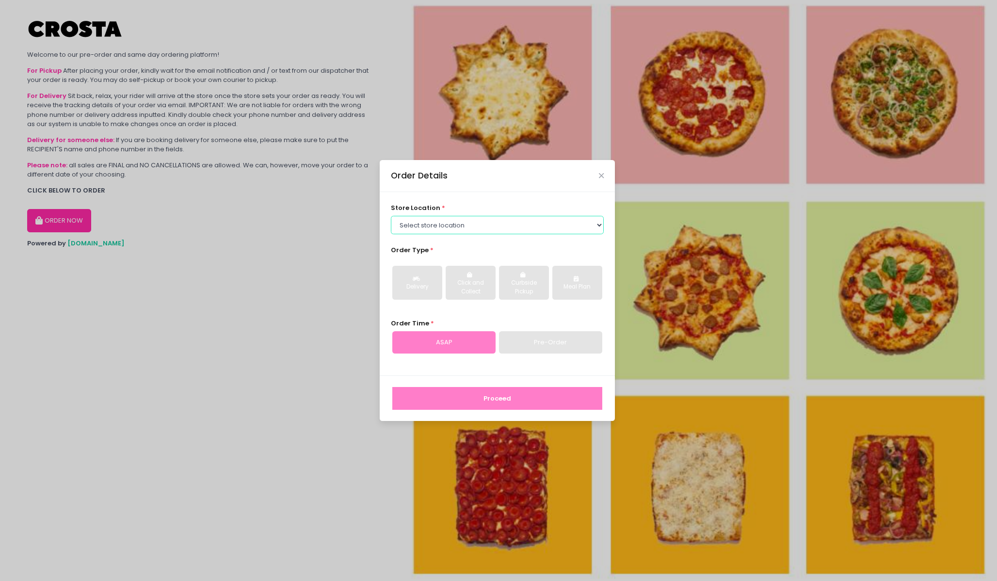
click at [426, 221] on select "Select store location [PERSON_NAME] Pizza - [PERSON_NAME] Pizza - [GEOGRAPHIC_D…" at bounding box center [497, 225] width 213 height 18
select select "5fabb2e53664a8677beaeb89"
click at [391, 216] on select "Select store location [PERSON_NAME] Pizza - [PERSON_NAME] Pizza - [GEOGRAPHIC_D…" at bounding box center [497, 225] width 213 height 18
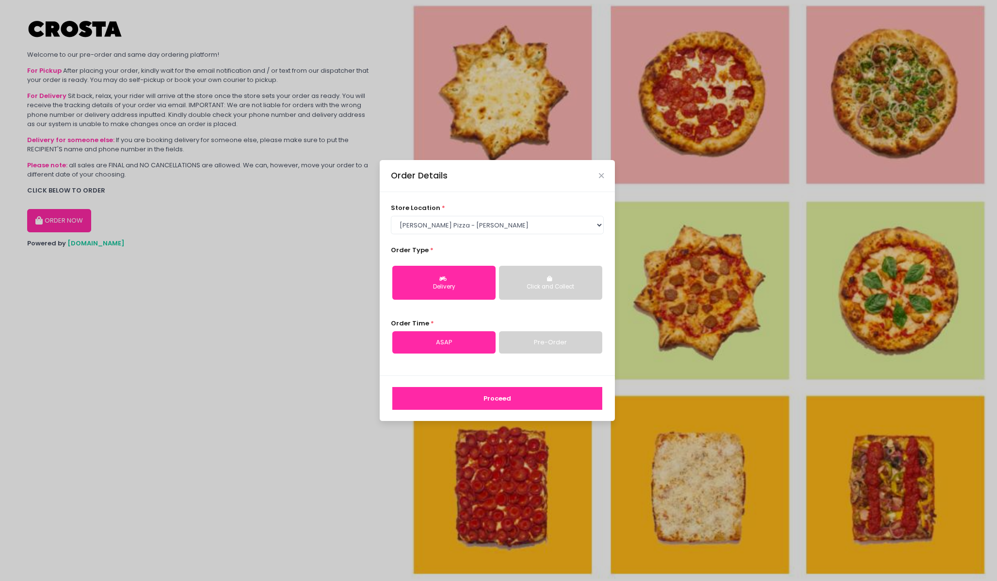
click at [429, 276] on button "Delivery" at bounding box center [443, 283] width 103 height 34
click at [504, 391] on button "Proceed" at bounding box center [497, 398] width 210 height 23
